Goal: Task Accomplishment & Management: Manage account settings

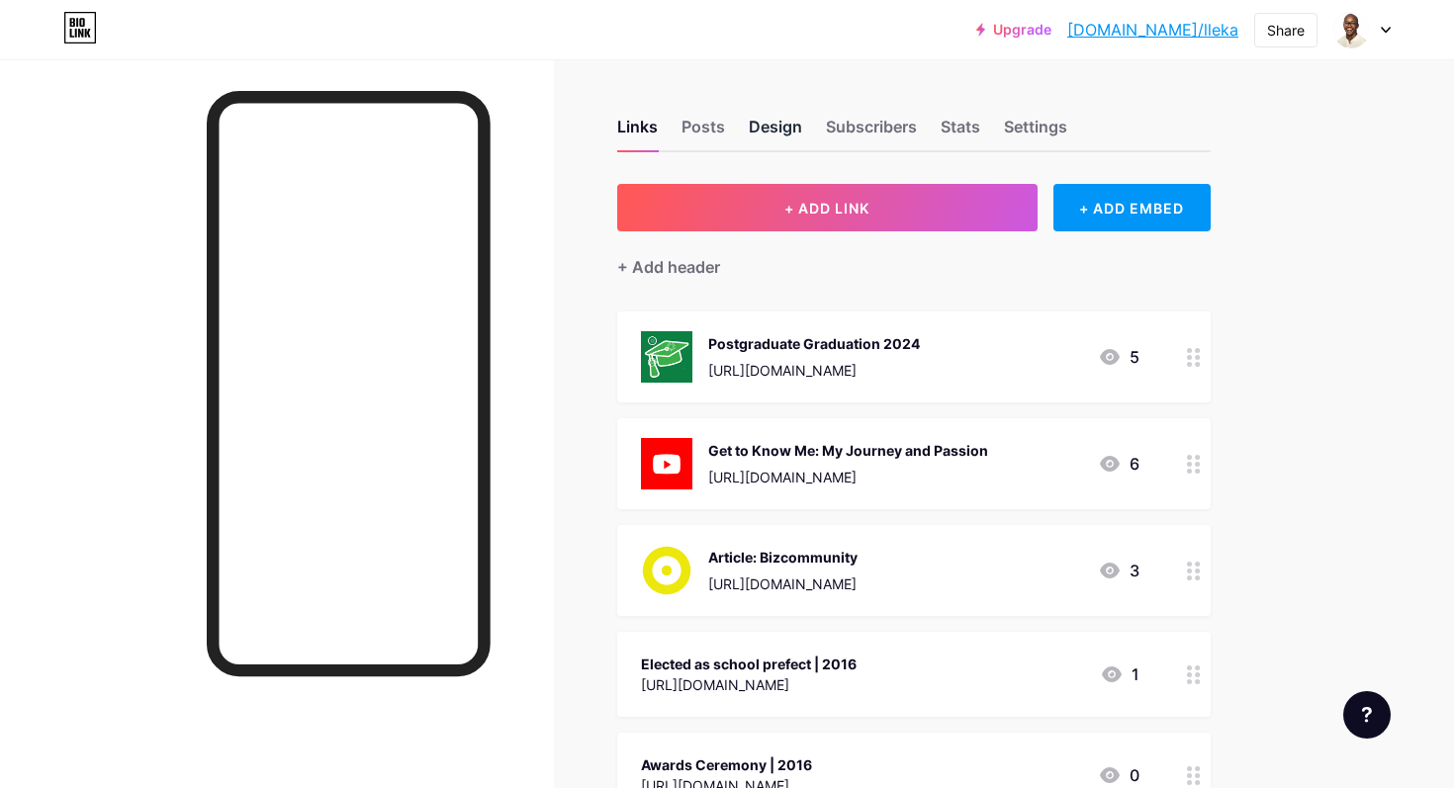
click at [768, 129] on div "Design" at bounding box center [775, 133] width 53 height 36
click at [703, 269] on div "+ Add header" at bounding box center [668, 267] width 103 height 24
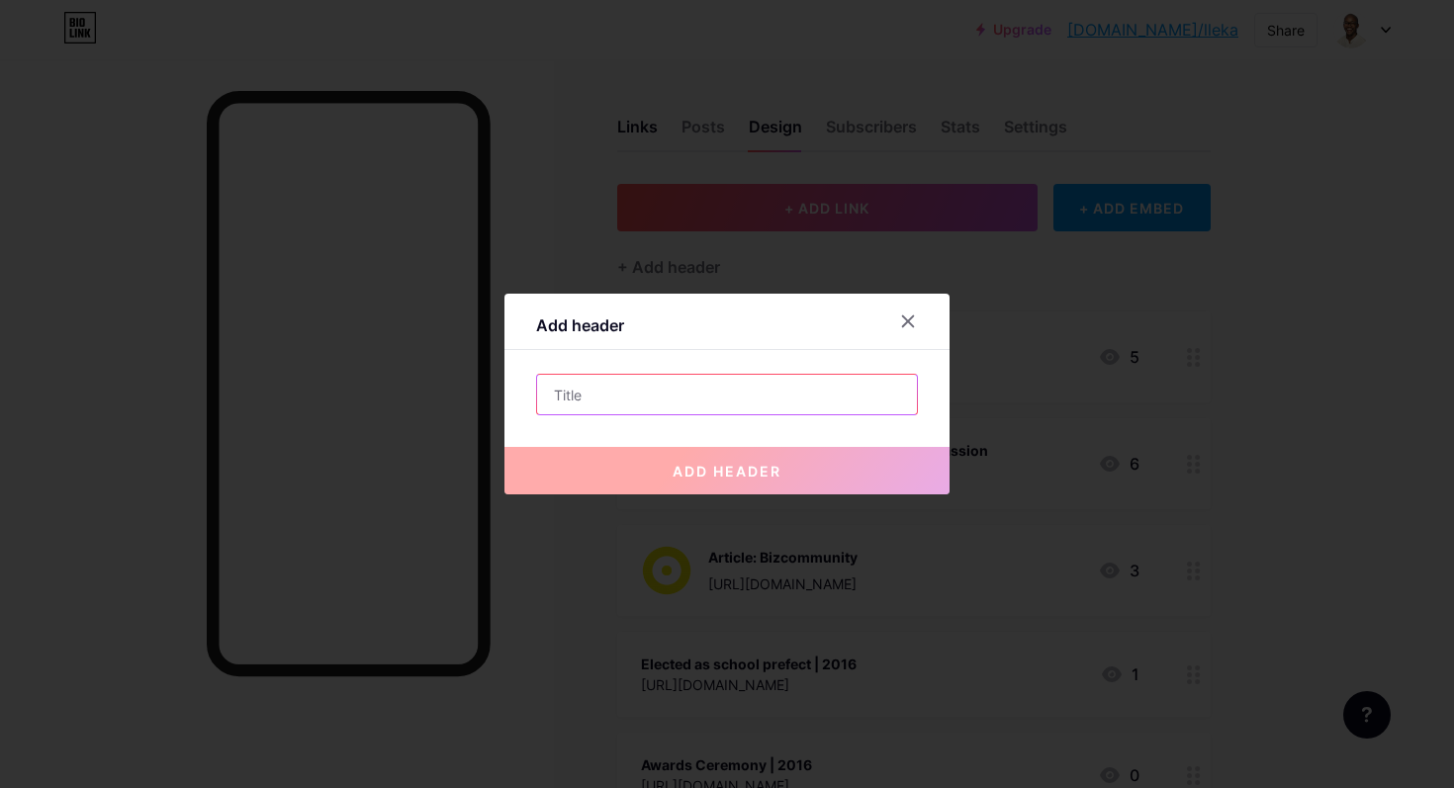
click at [687, 384] on input "text" at bounding box center [727, 395] width 380 height 40
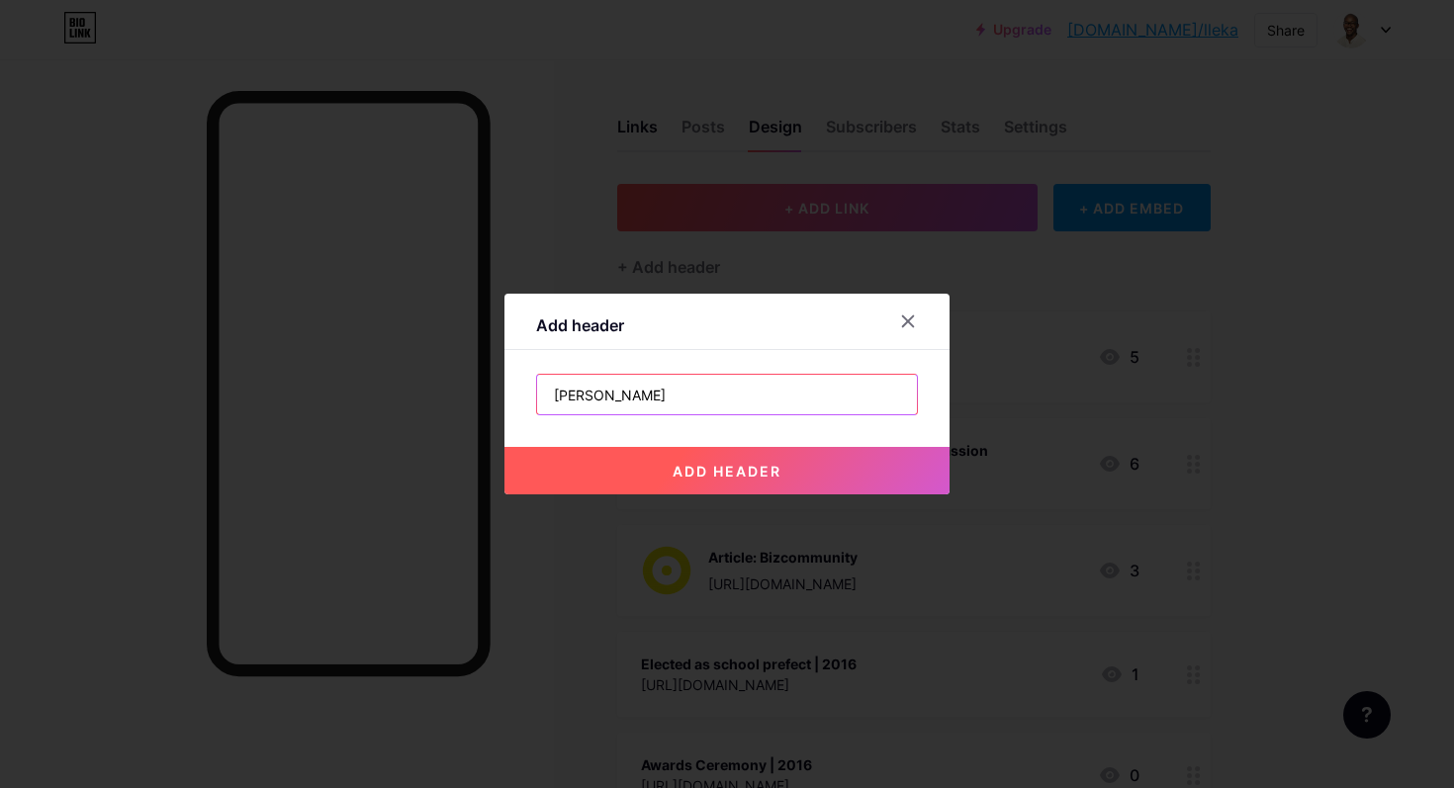
type input "Lleka Lekalakala"
click at [763, 467] on span "add header" at bounding box center [727, 471] width 109 height 17
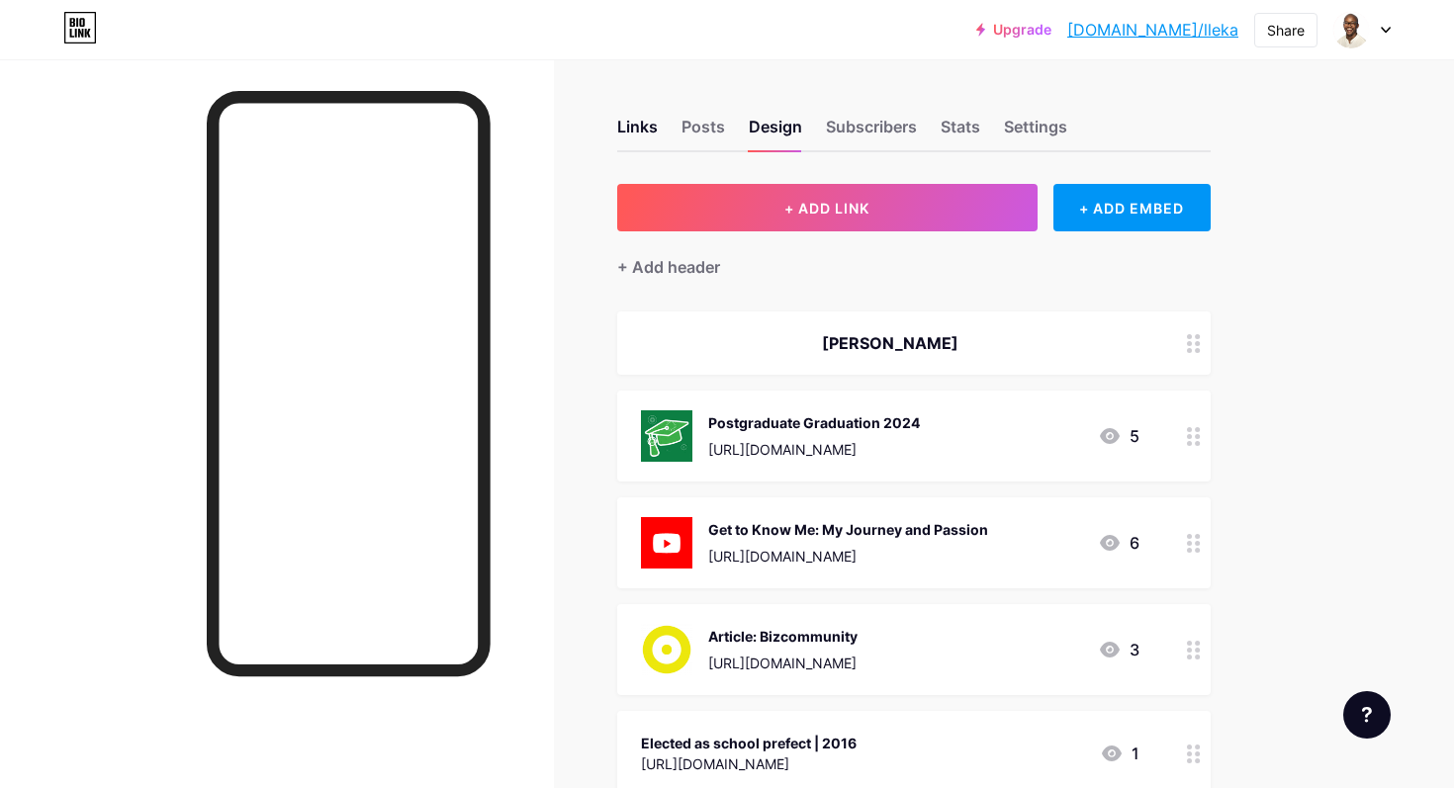
click at [937, 341] on div "Lleka Lekalakala" at bounding box center [890, 343] width 499 height 24
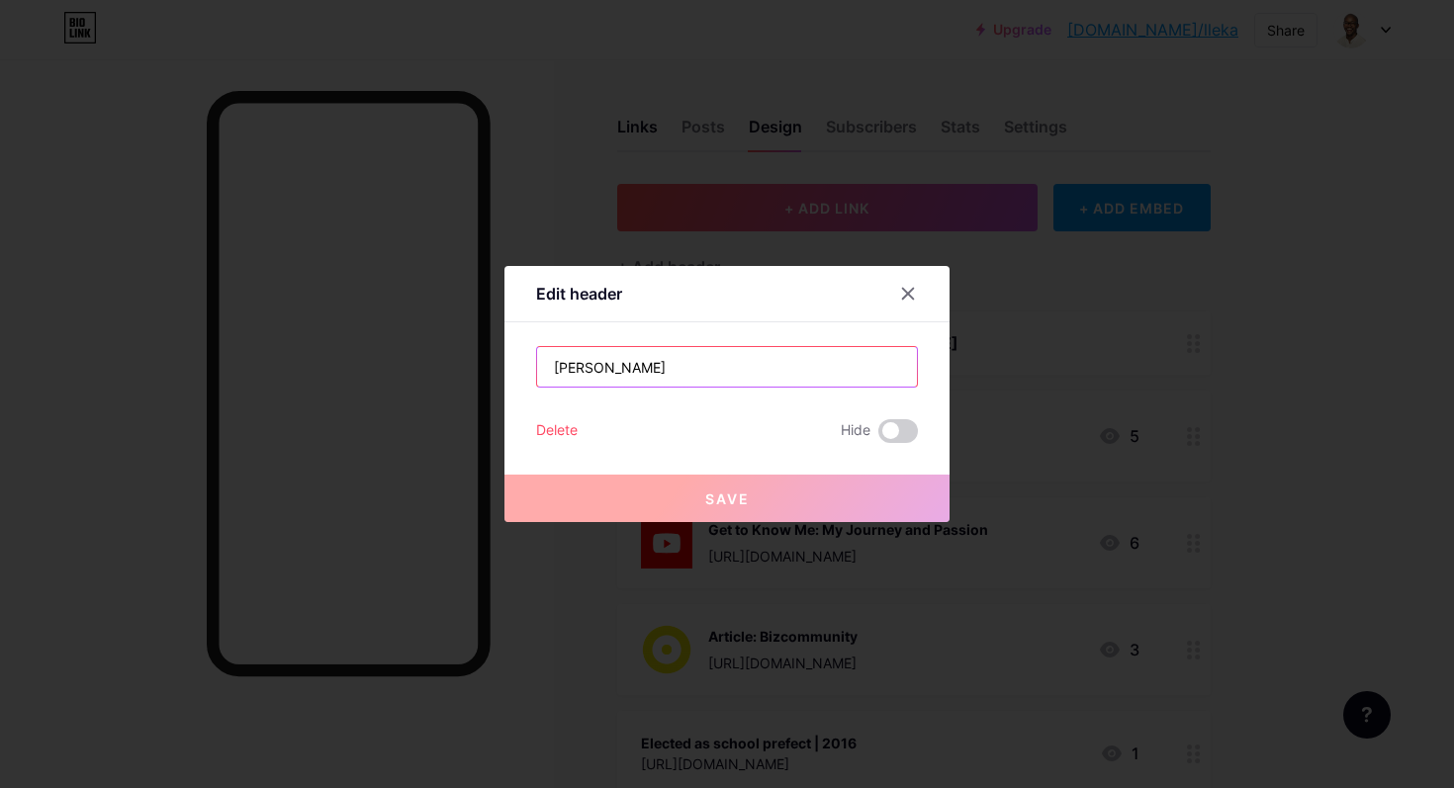
click at [771, 372] on input "Lleka Lekalakala" at bounding box center [727, 367] width 380 height 40
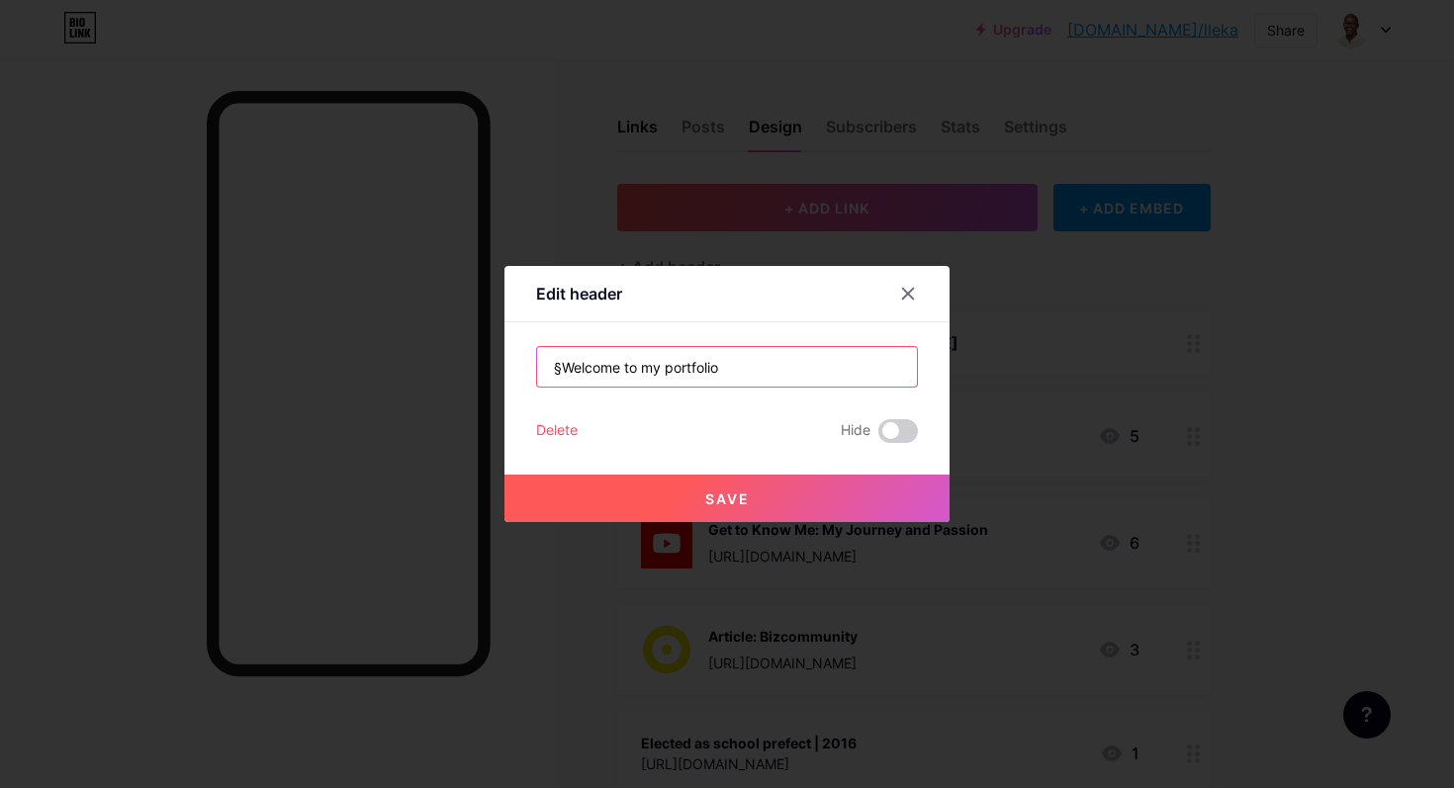
type input "§Welcome to my portfolio"
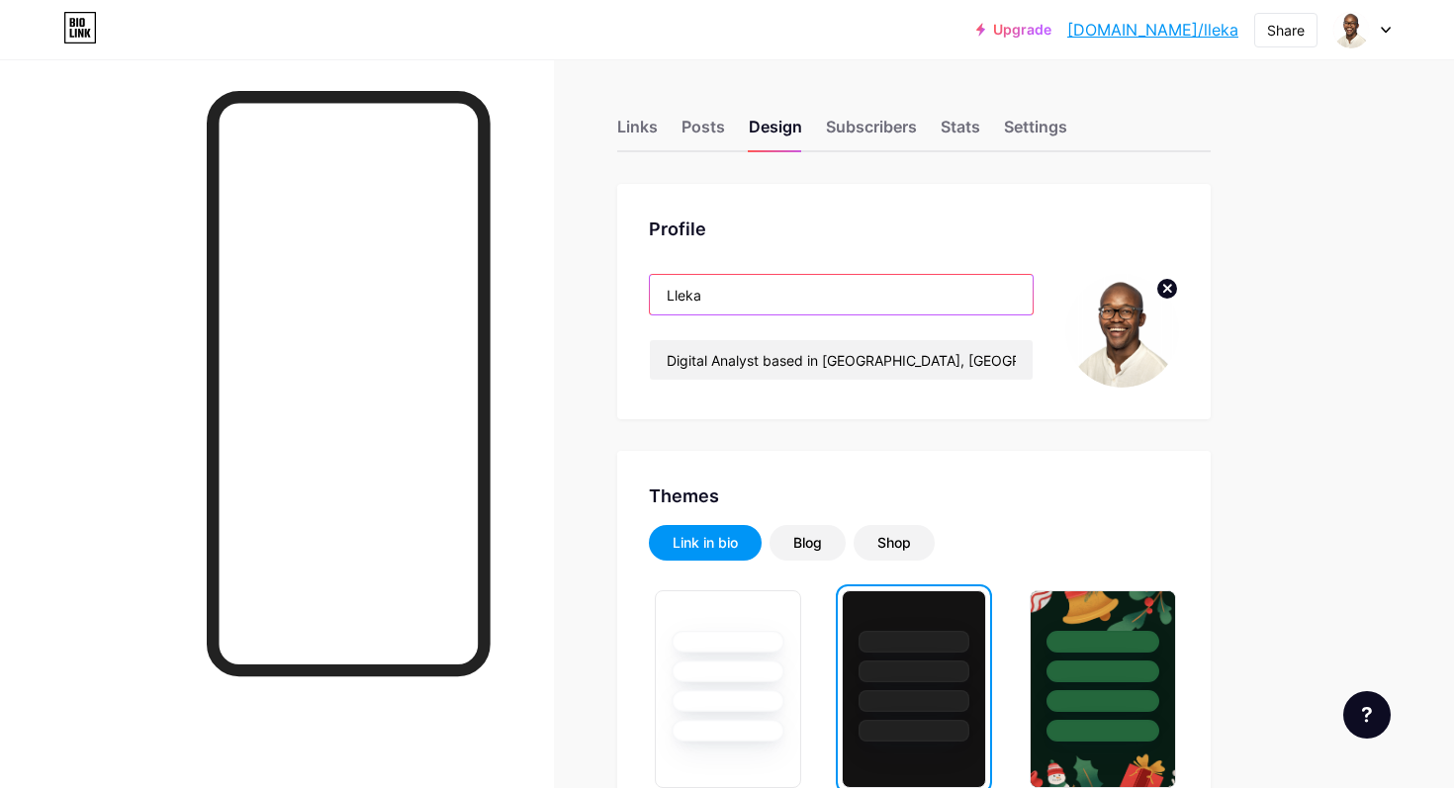
click at [879, 309] on input "Lleka" at bounding box center [841, 295] width 383 height 40
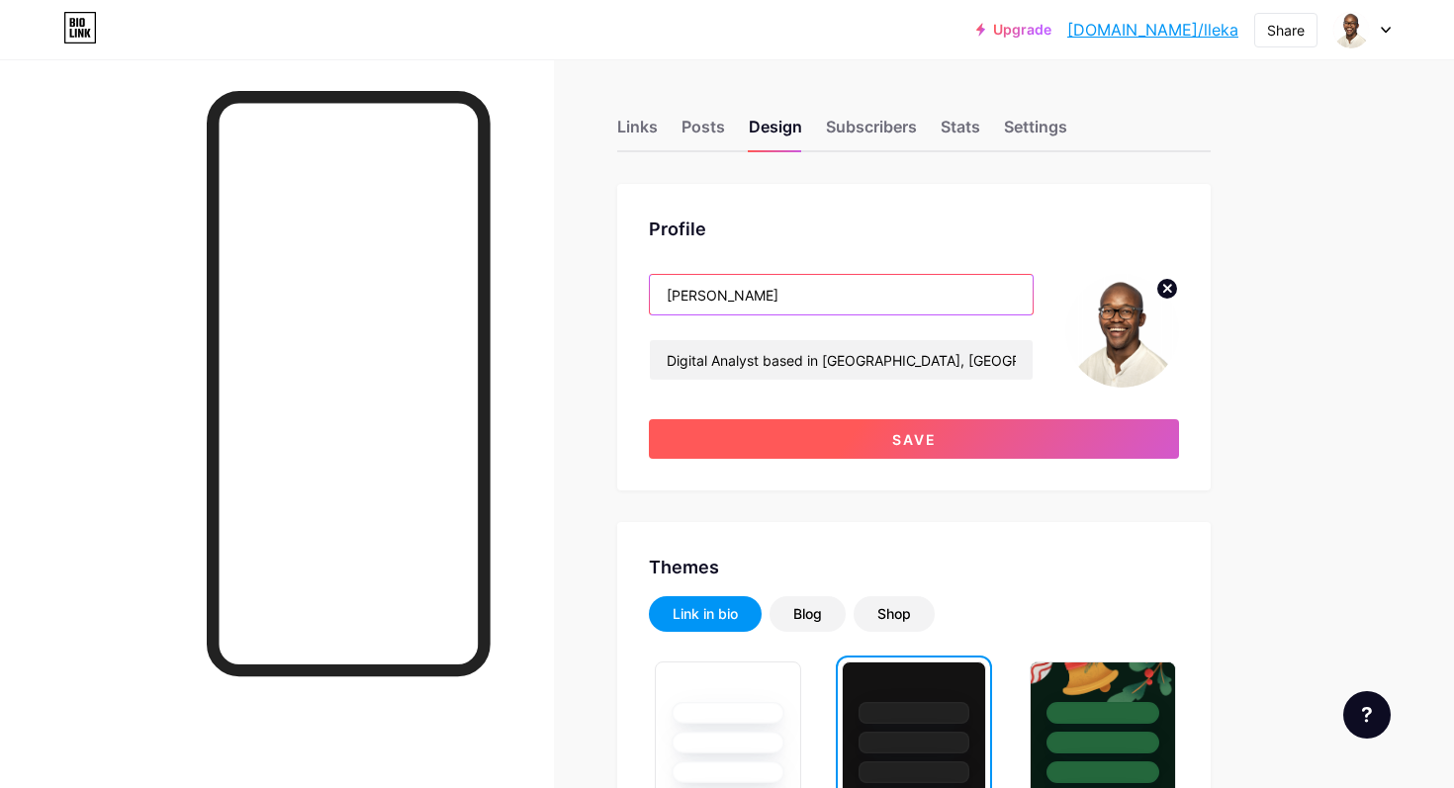
type input "Lleka Lekalakala"
click at [894, 447] on button "Save" at bounding box center [914, 439] width 530 height 40
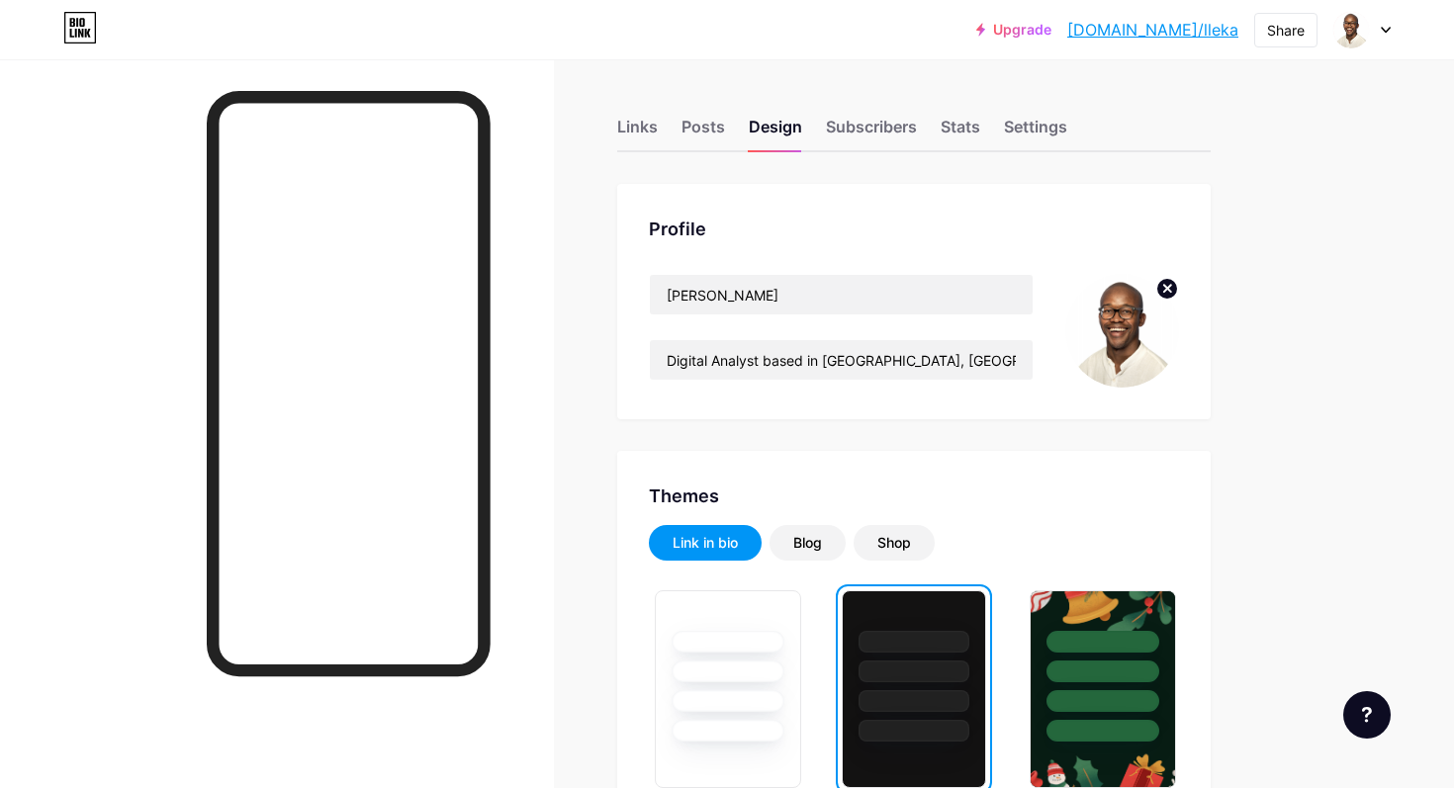
click at [658, 135] on div "Links Posts Design Subscribers Stats Settings" at bounding box center [914, 117] width 594 height 69
click at [653, 131] on div "Links" at bounding box center [637, 133] width 41 height 36
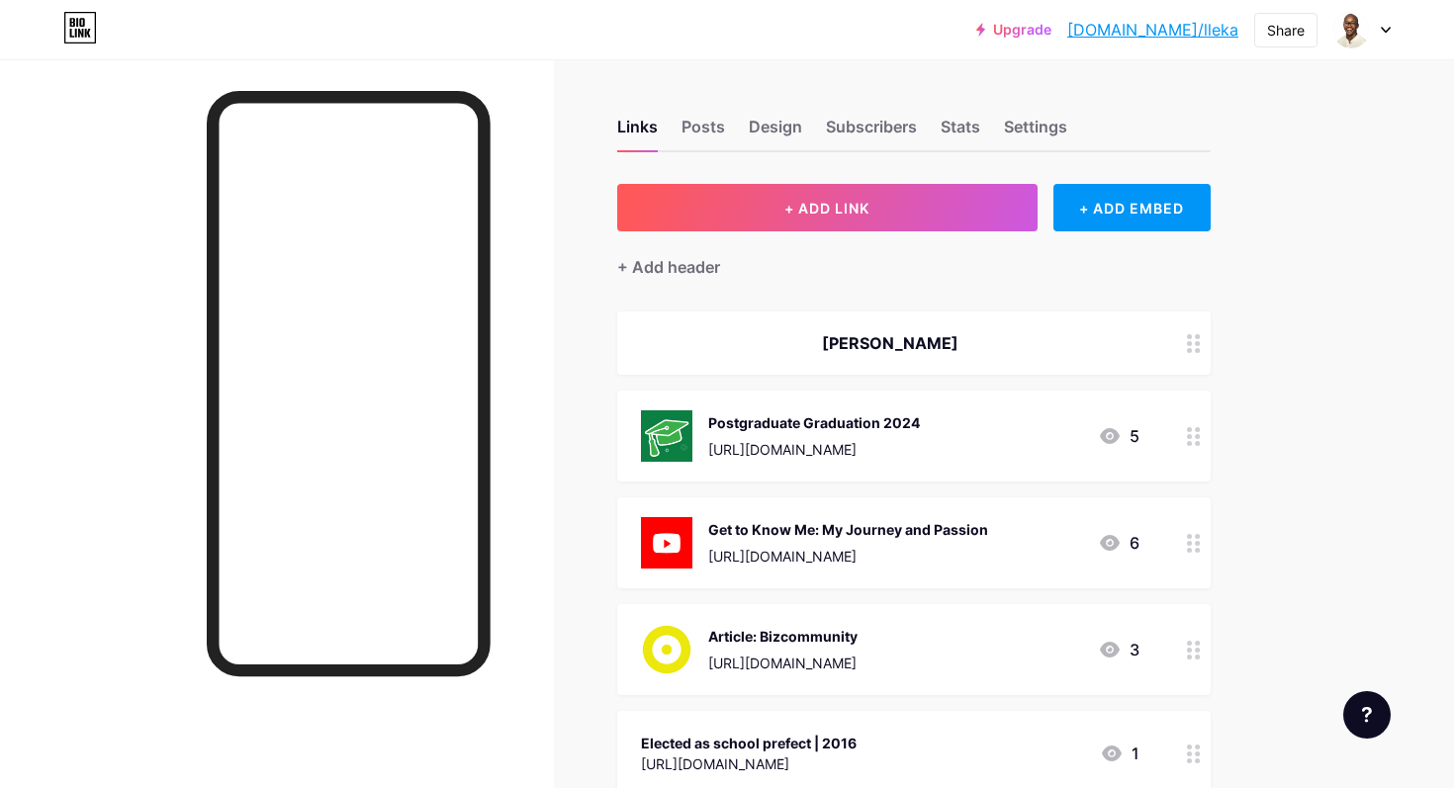
click at [1025, 355] on div "Lleka Lekalakala" at bounding box center [914, 343] width 594 height 63
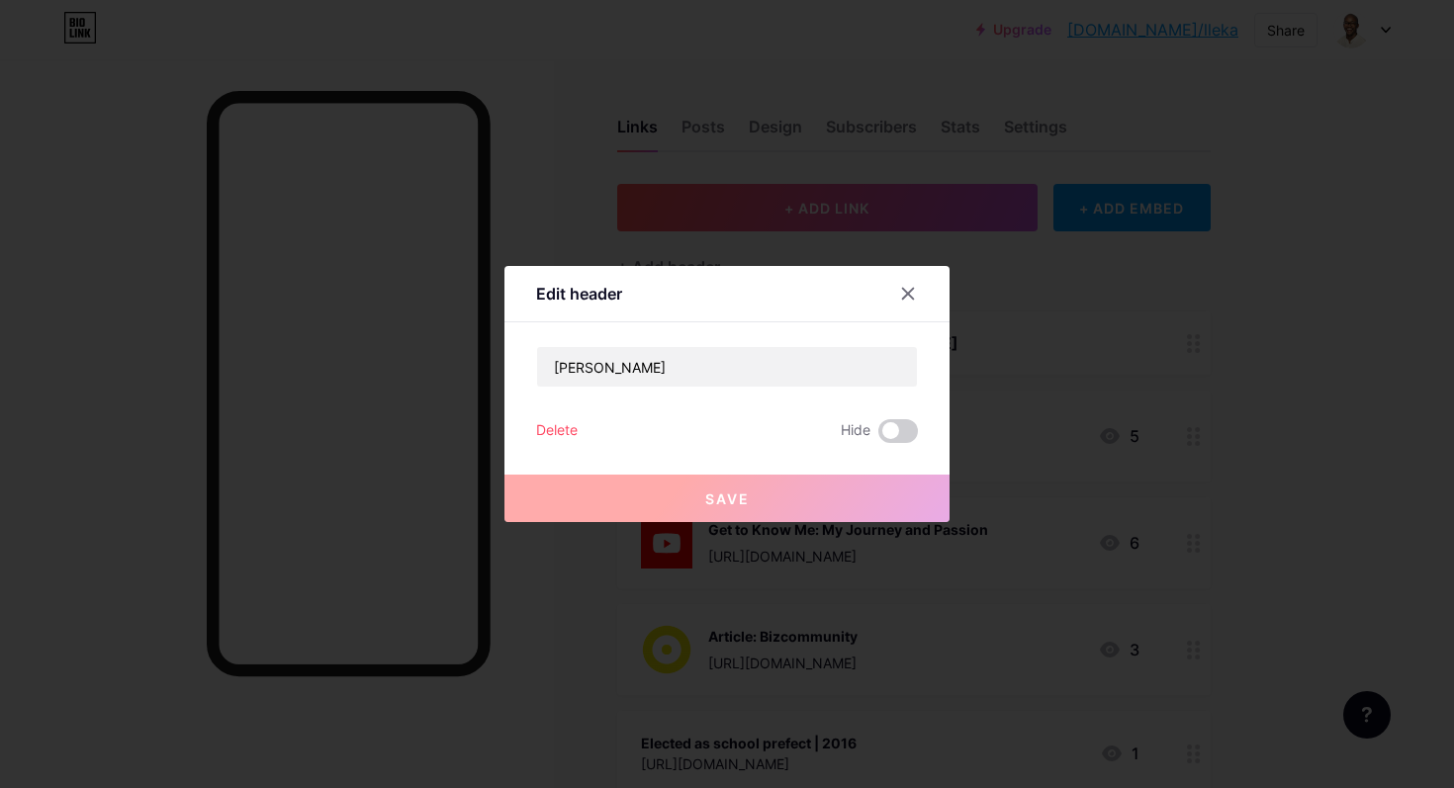
click at [569, 427] on div "Delete" at bounding box center [557, 431] width 42 height 24
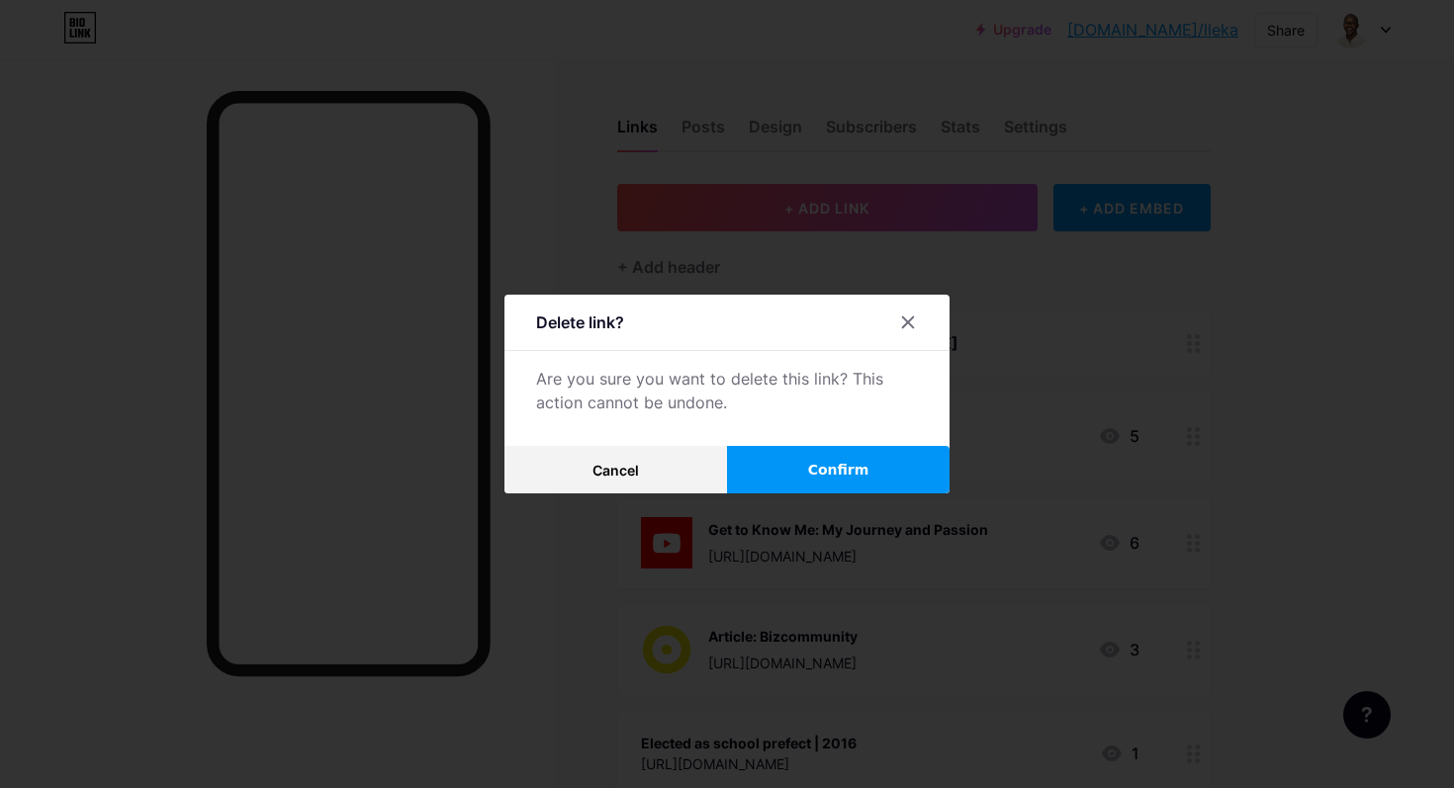
click at [799, 491] on button "Confirm" at bounding box center [838, 469] width 223 height 47
